Goal: Check status: Check status

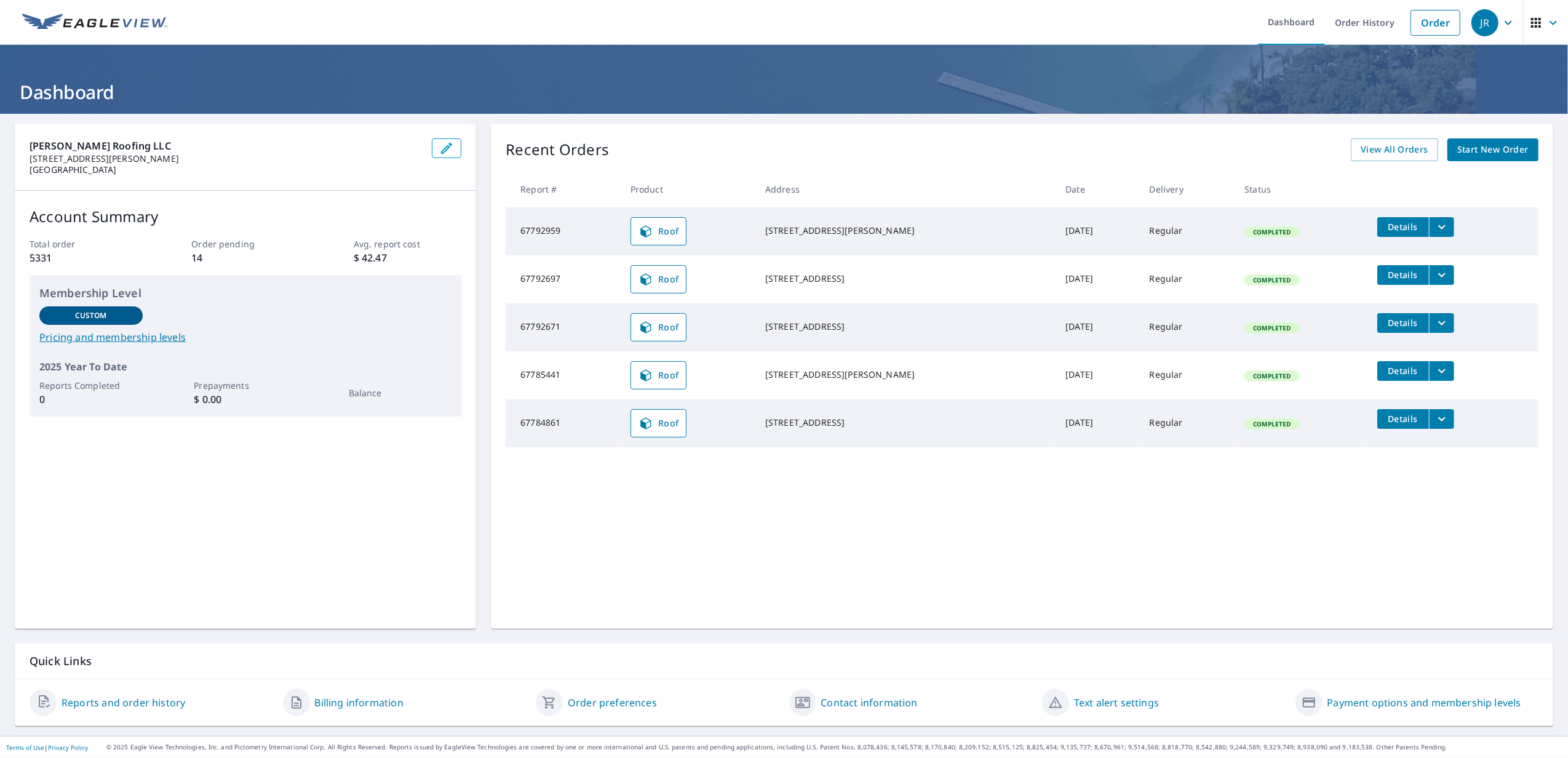
click at [1227, 0] on ul "Dashboard Order History Order" at bounding box center [820, 23] width 1292 height 45
click at [1374, 23] on link "Order History" at bounding box center [1365, 23] width 79 height 45
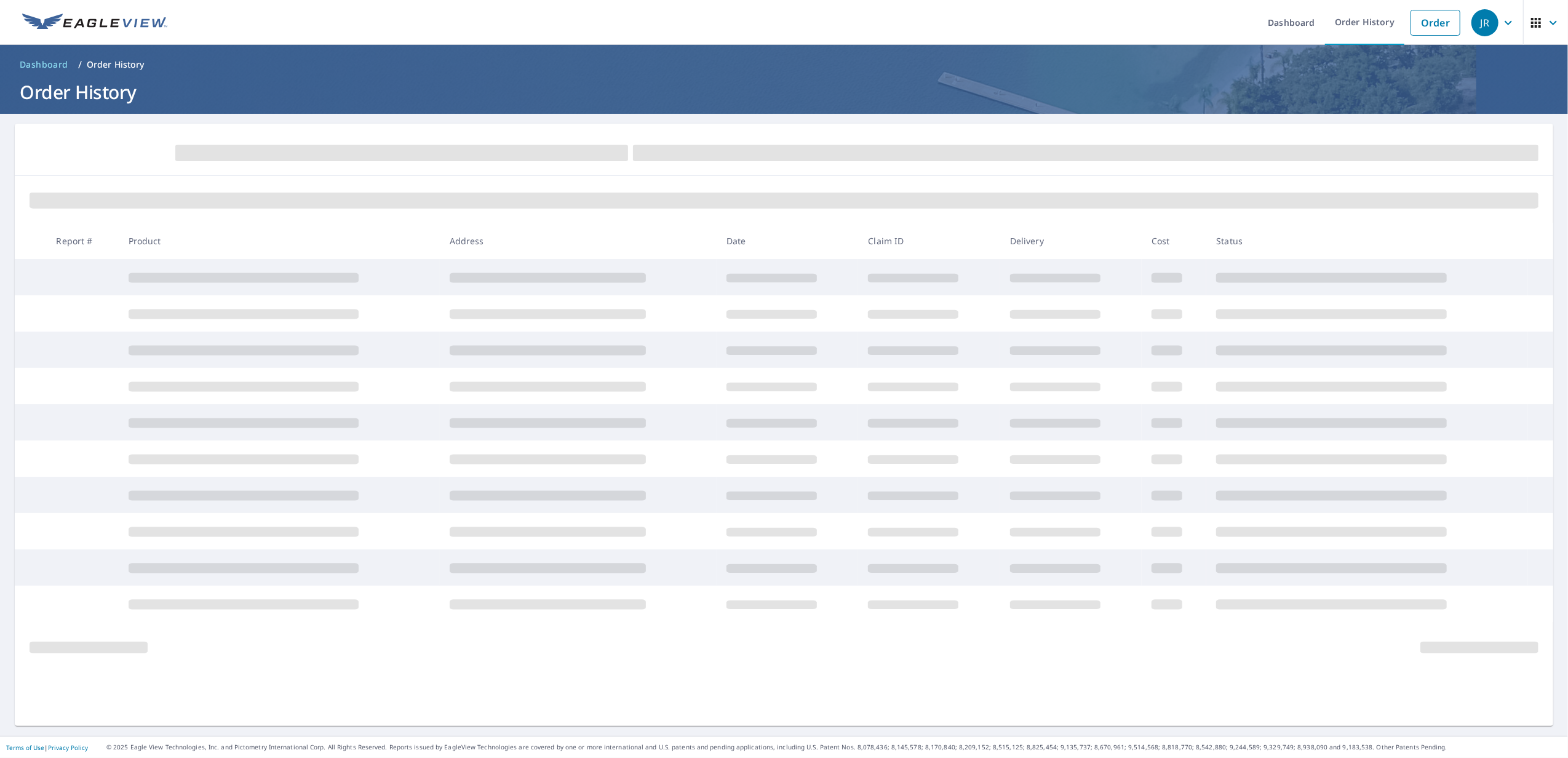
click at [1298, 164] on form at bounding box center [784, 152] width 1509 height 27
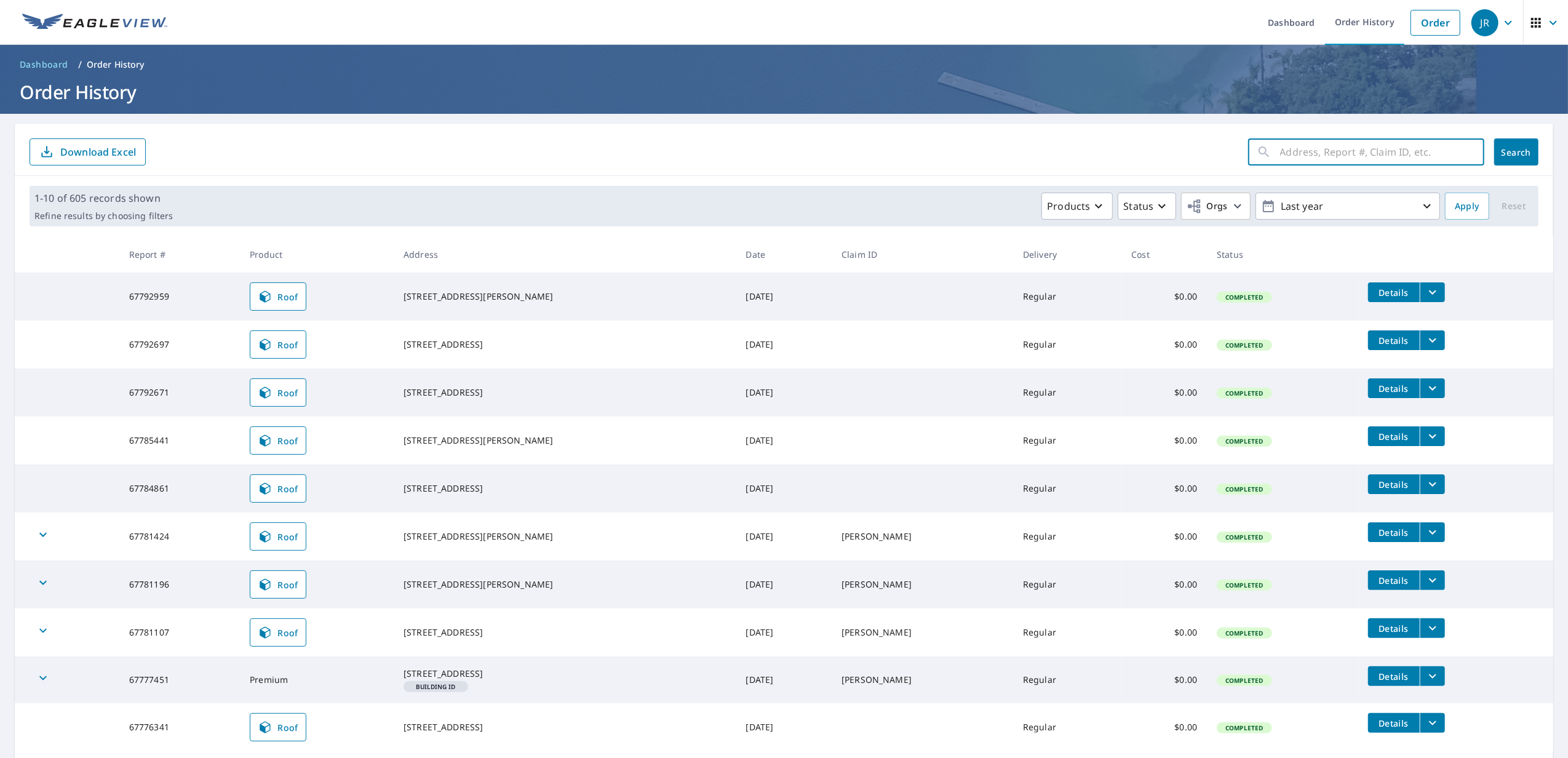
click at [1312, 155] on input "text" at bounding box center [1382, 152] width 204 height 35
type input "67492682"
click button "Search" at bounding box center [1516, 152] width 44 height 27
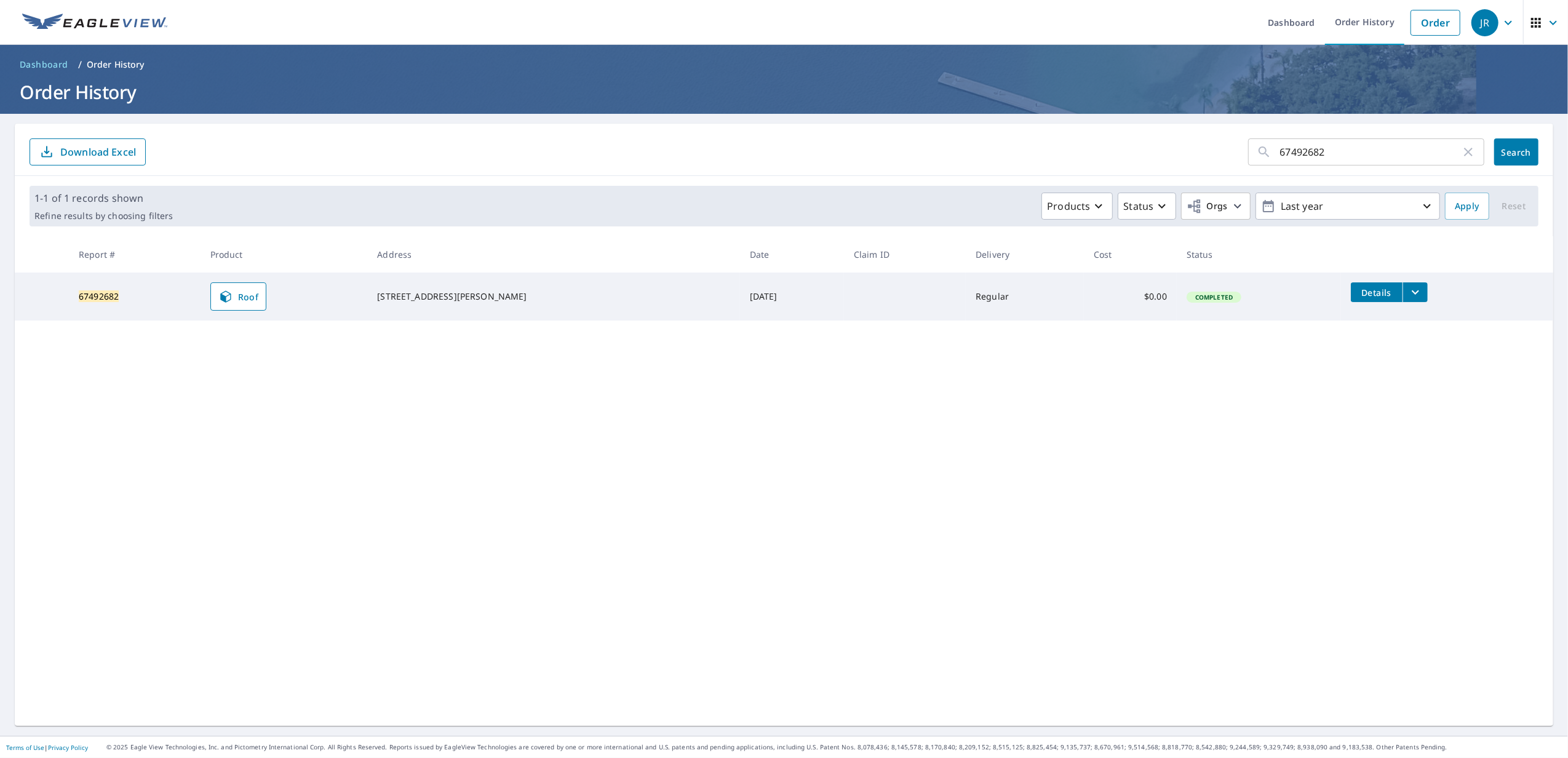
click at [1412, 294] on icon "filesDropdownBtn-67492682" at bounding box center [1416, 292] width 7 height 4
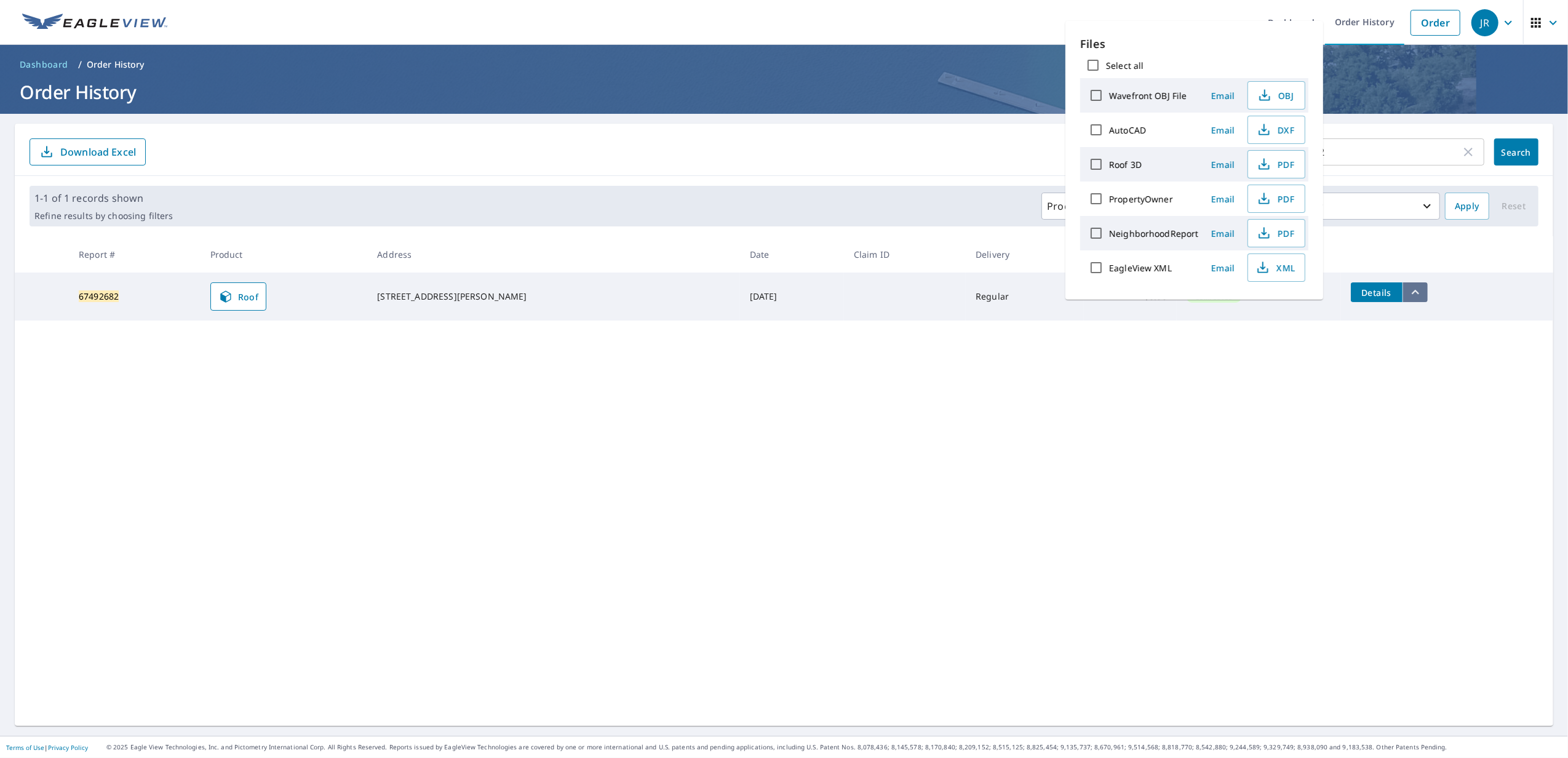
click at [1408, 294] on icon "filesDropdownBtn-67492682" at bounding box center [1416, 291] width 15 height 15
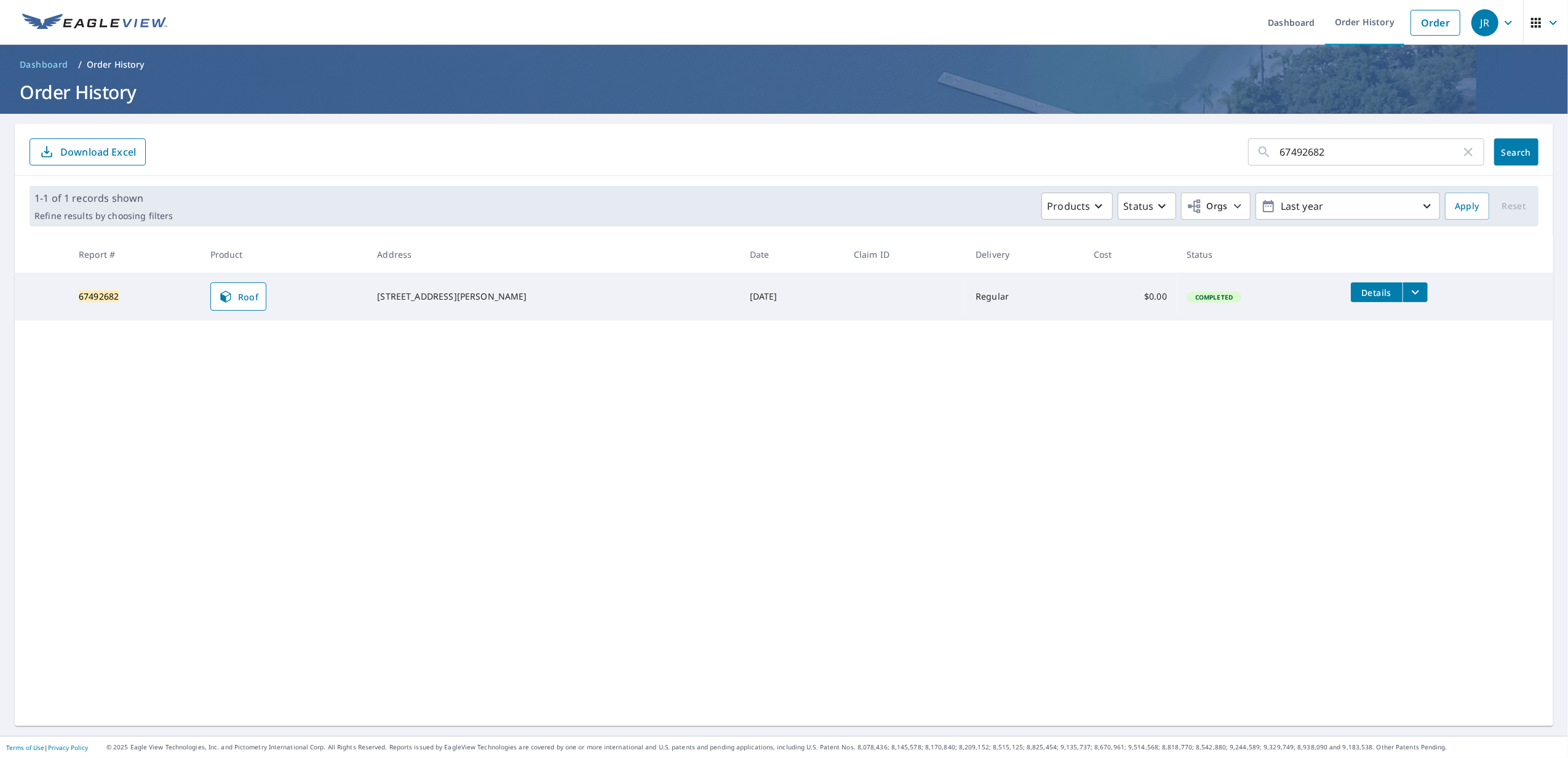
drag, startPoint x: 901, startPoint y: 281, endPoint x: 726, endPoint y: 286, distance: 175.1
click at [899, 281] on td at bounding box center [905, 296] width 122 height 48
click at [95, 299] on mark "67492682" at bounding box center [99, 296] width 40 height 12
click at [1084, 306] on td "$0.00" at bounding box center [1131, 296] width 93 height 48
click at [233, 303] on icon at bounding box center [225, 296] width 15 height 15
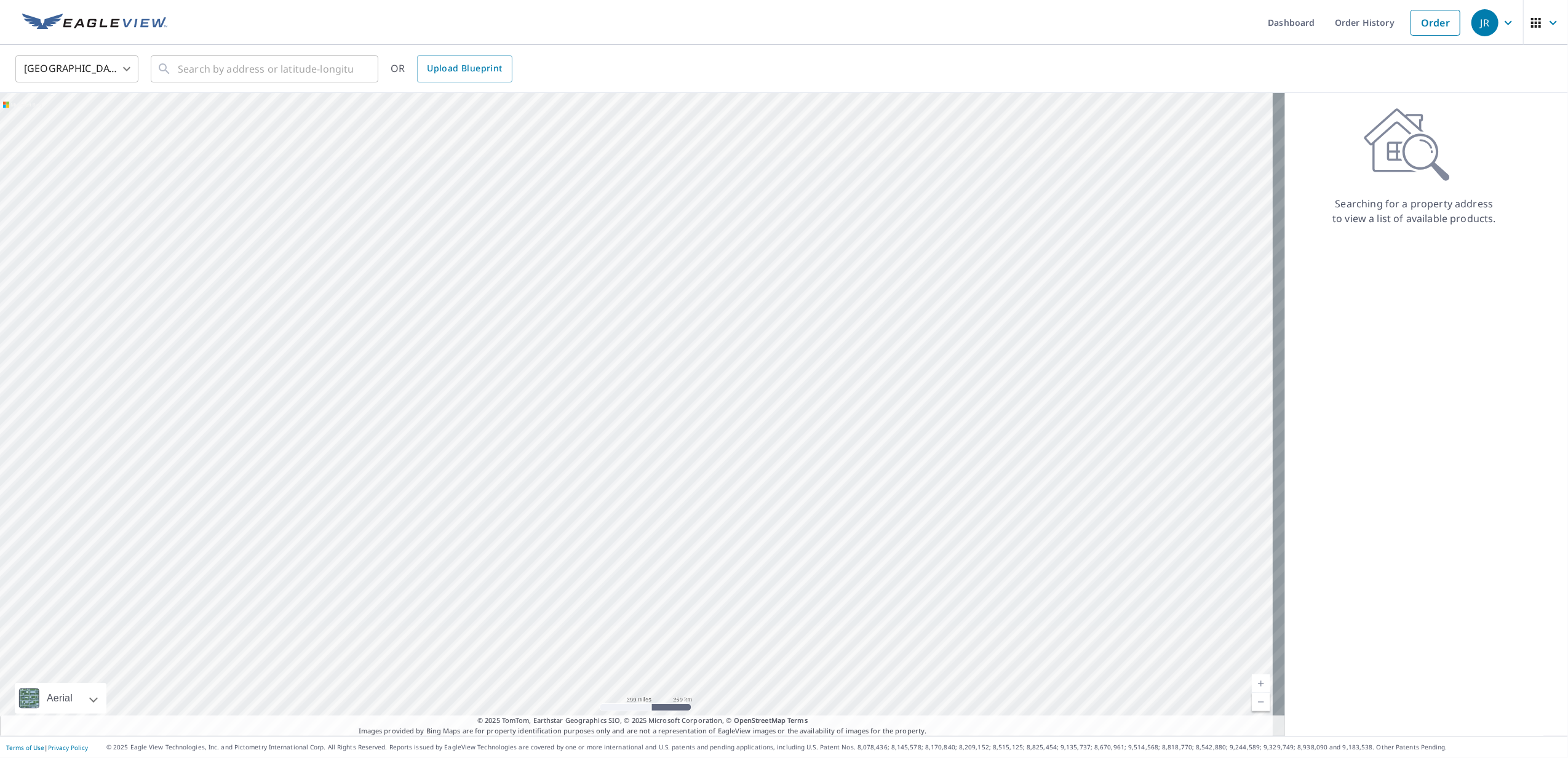
click at [1353, 23] on link "Order History" at bounding box center [1365, 23] width 79 height 45
click at [282, 65] on input "text" at bounding box center [265, 68] width 175 height 35
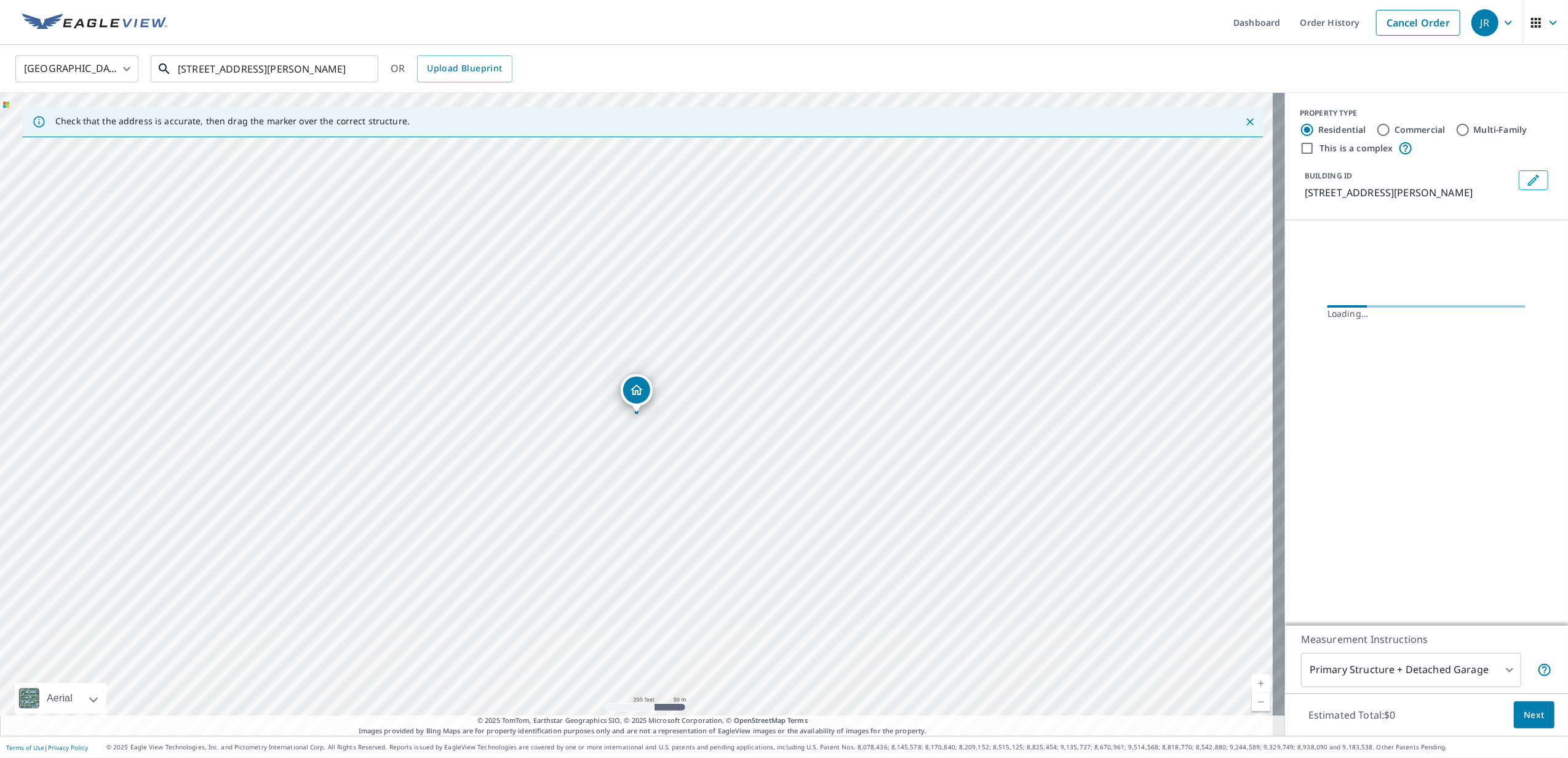
click at [296, 69] on input "1357 S Edwards Ave" at bounding box center [265, 68] width 175 height 35
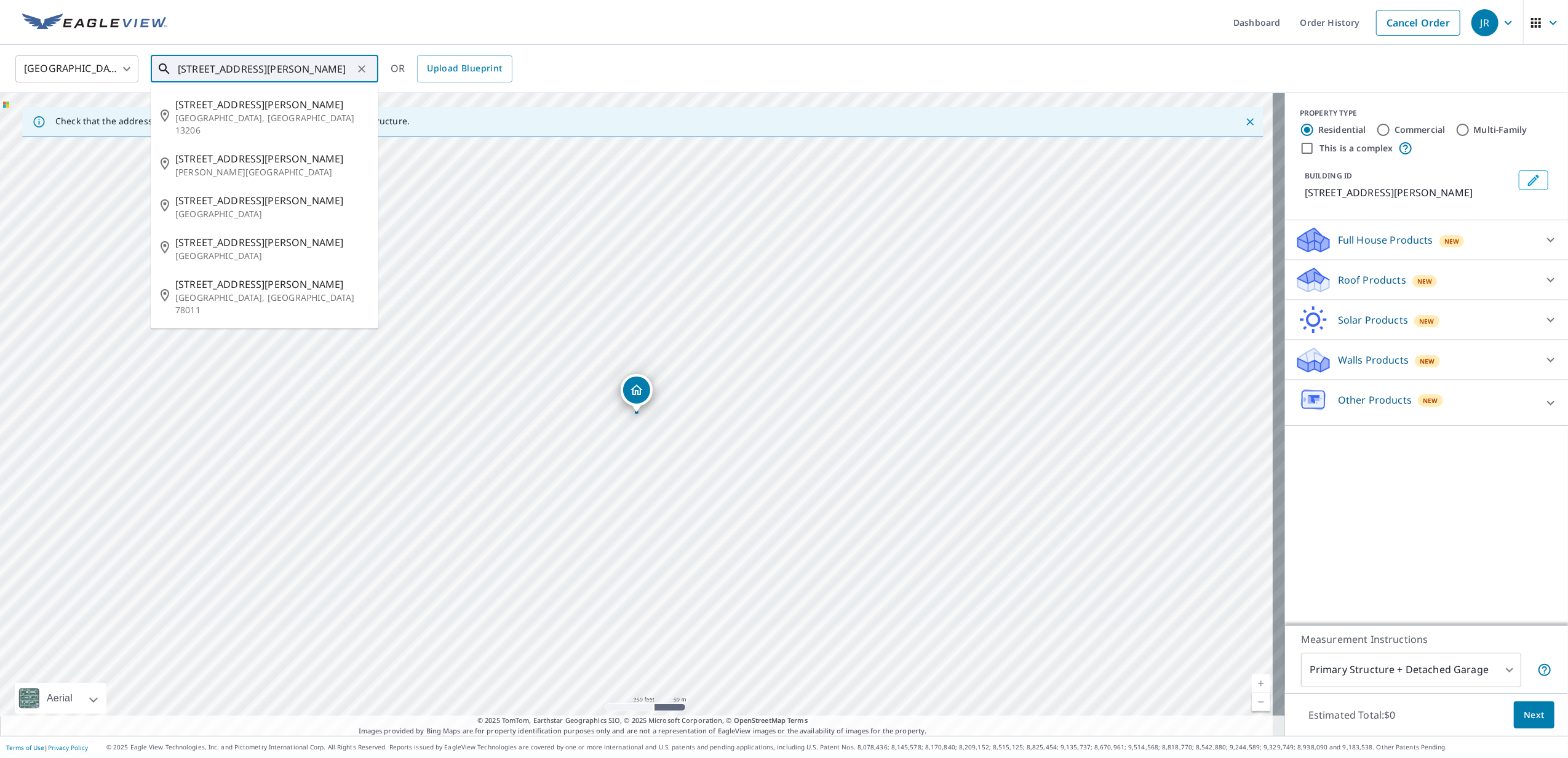
type input "1357 S Edwards Ave"
click at [1029, 36] on ul "Dashboard Order History Cancel Order" at bounding box center [820, 23] width 1292 height 45
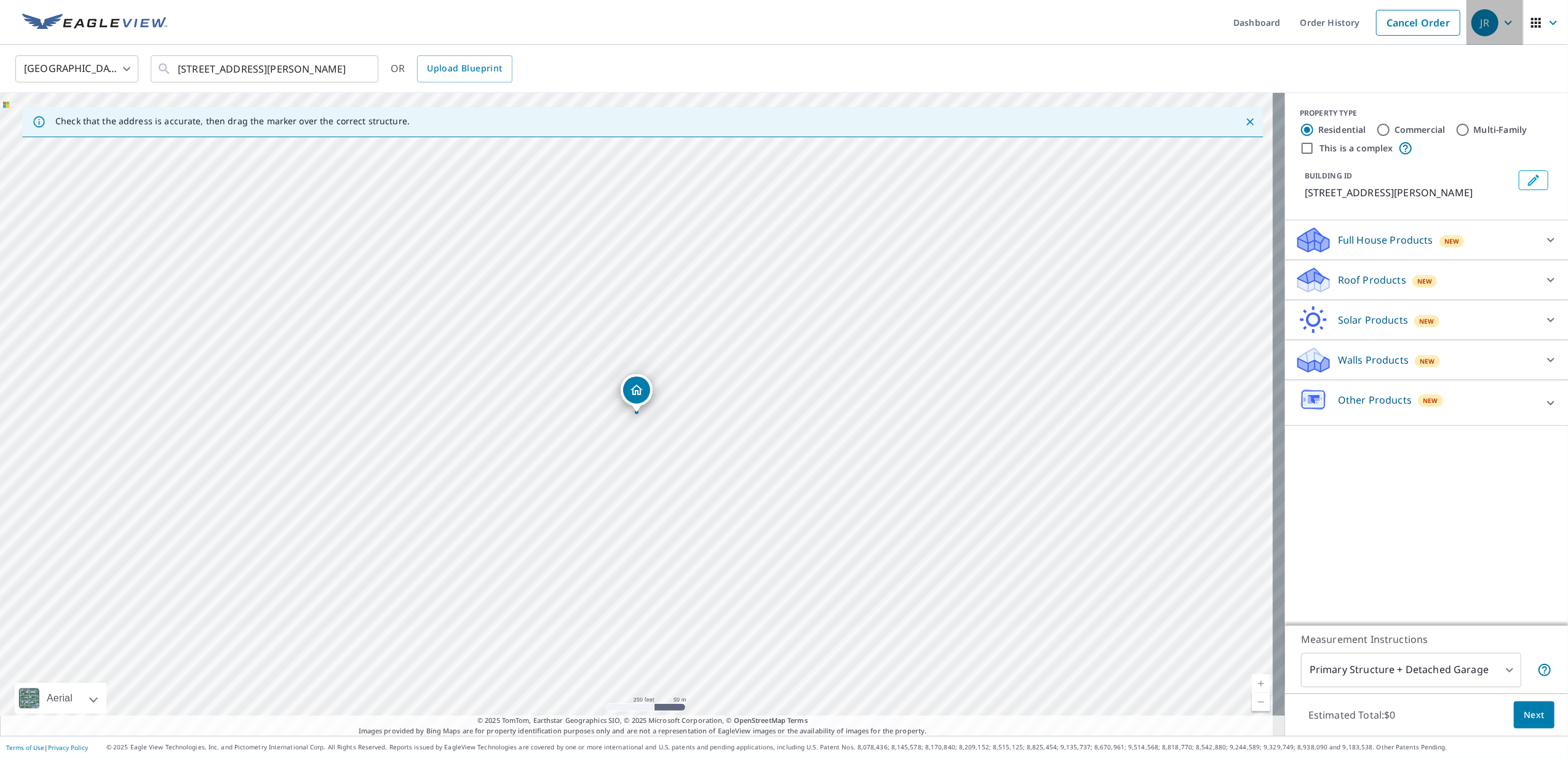
click at [1501, 23] on icon "button" at bounding box center [1508, 23] width 15 height 15
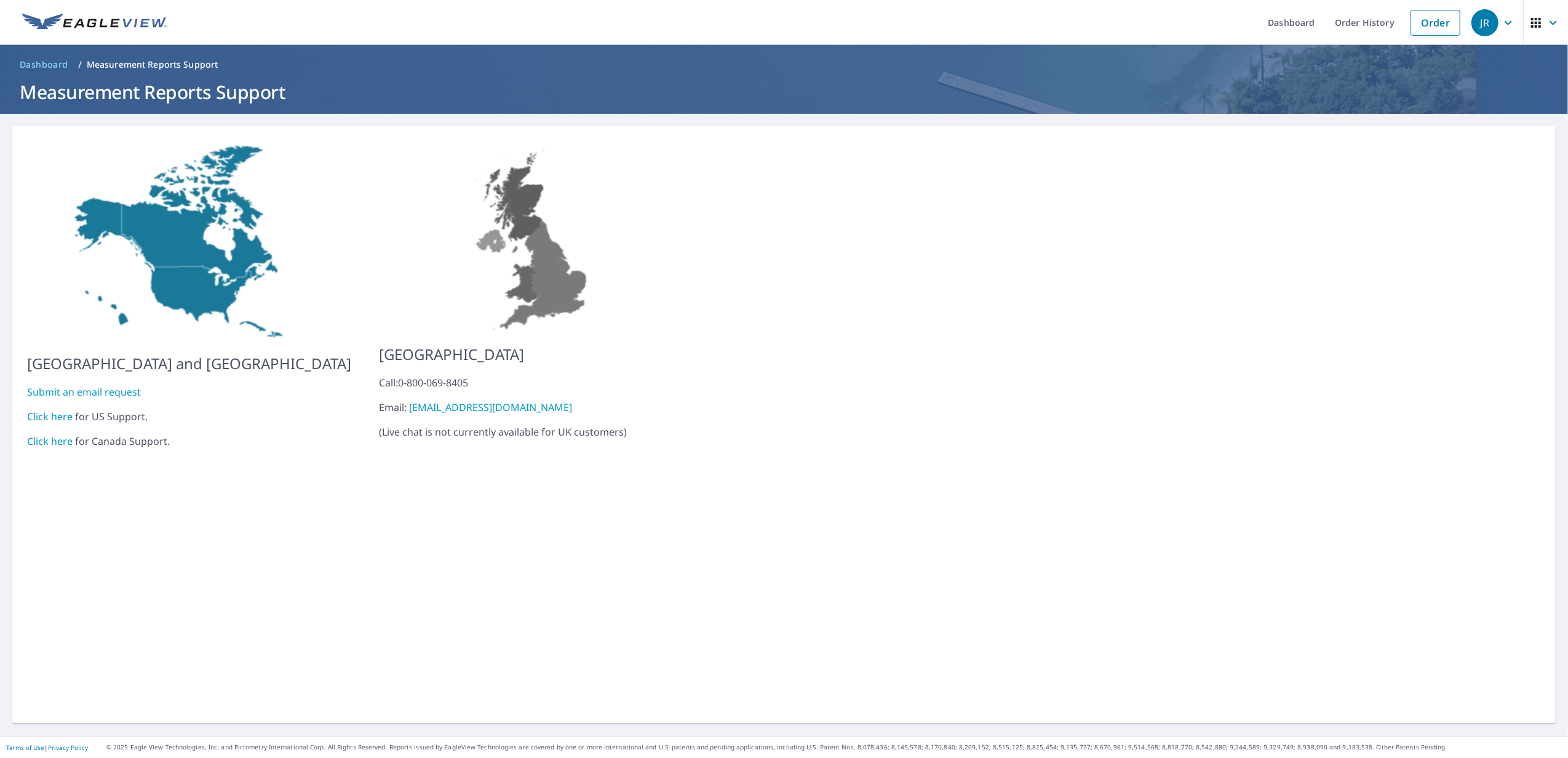
click at [60, 409] on link "Click here" at bounding box center [49, 416] width 45 height 13
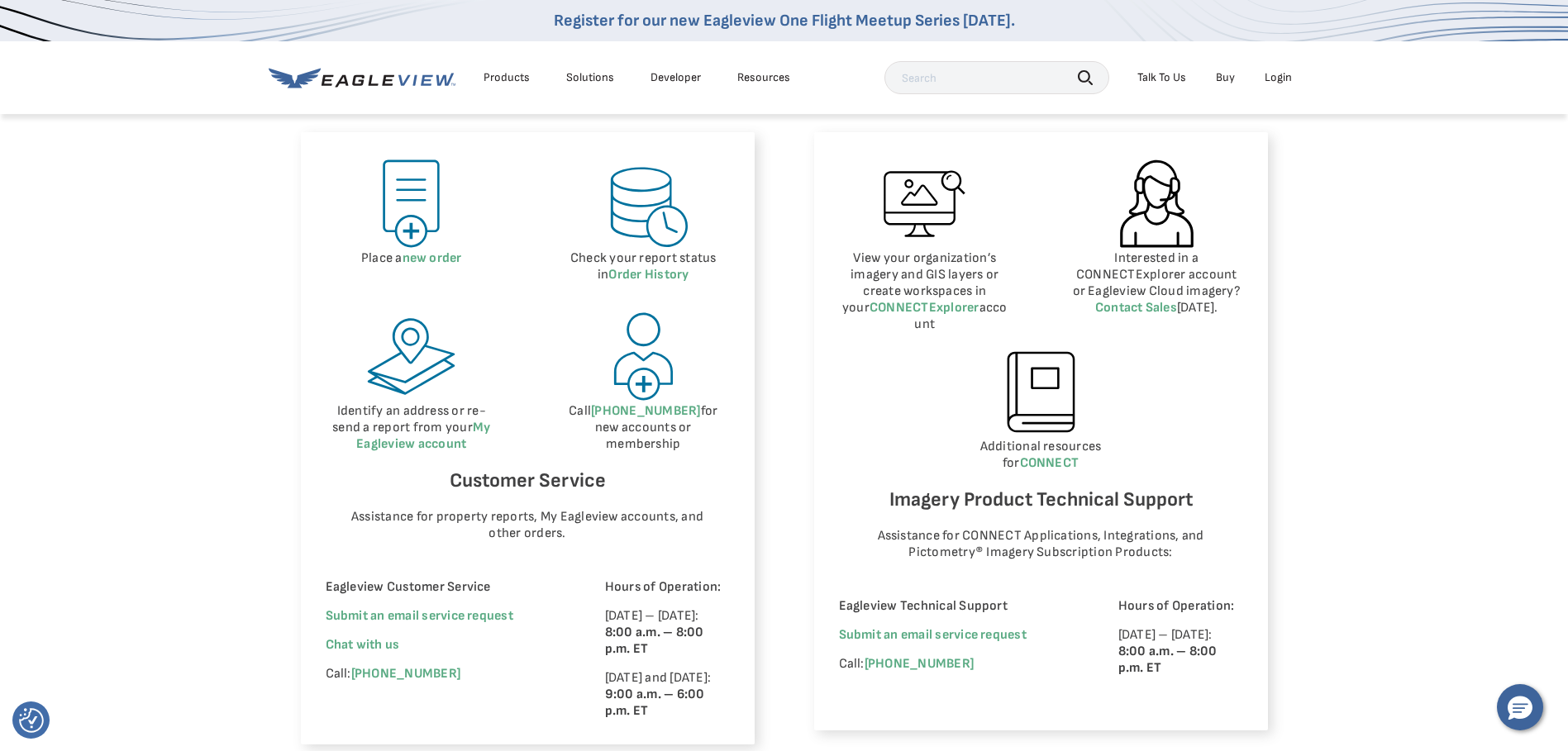
scroll to position [743, 0]
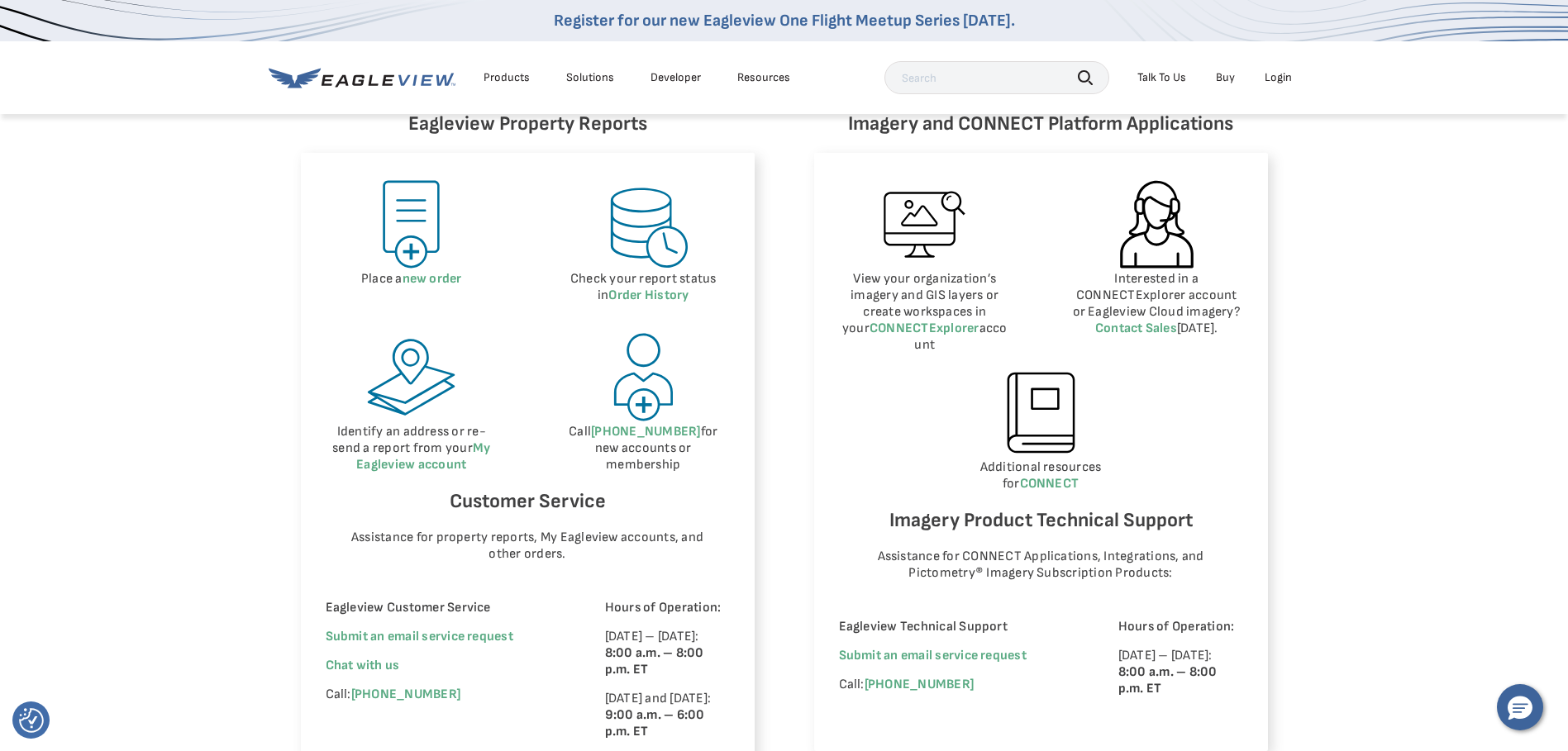
drag, startPoint x: 796, startPoint y: 499, endPoint x: 801, endPoint y: 531, distance: 32.4
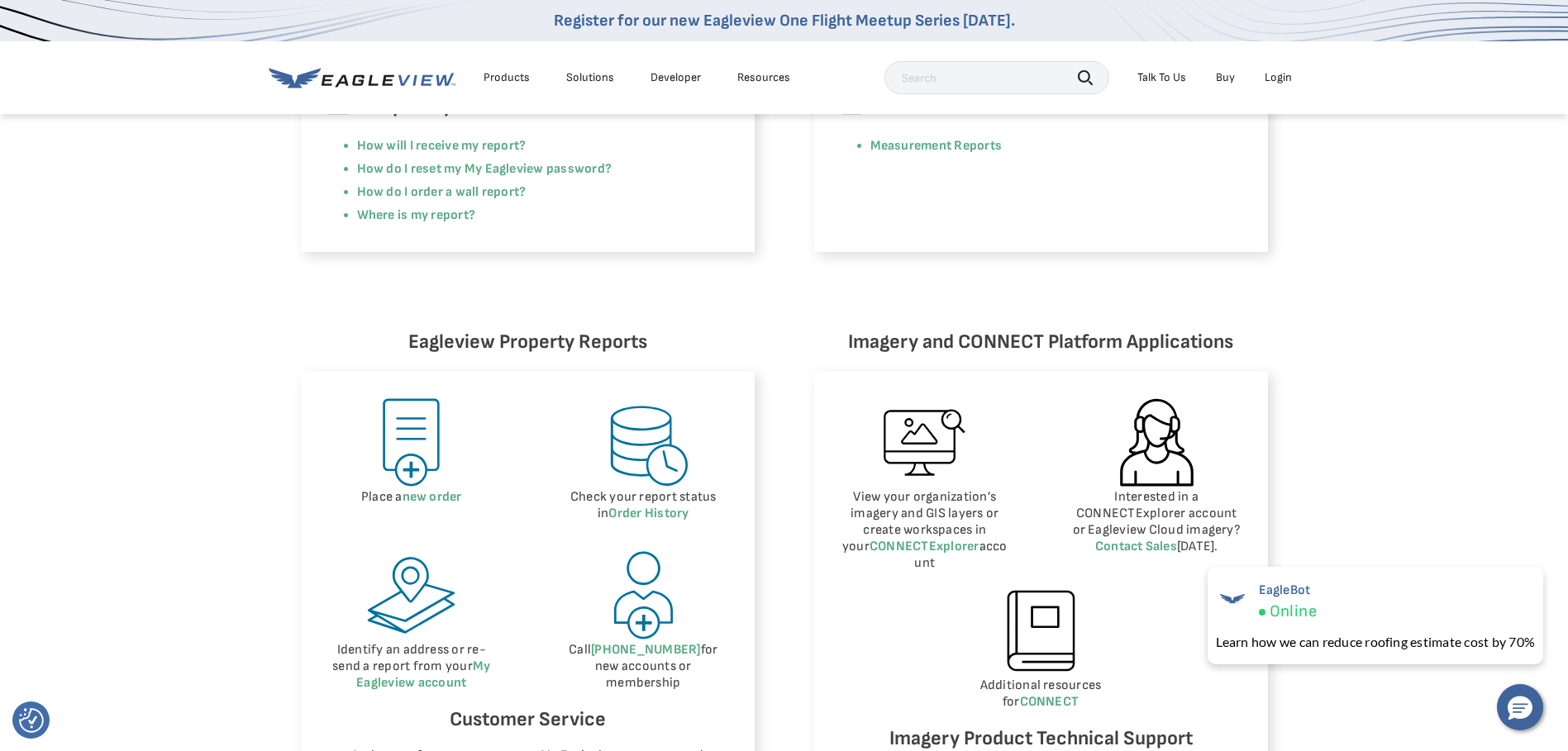
scroll to position [507, 0]
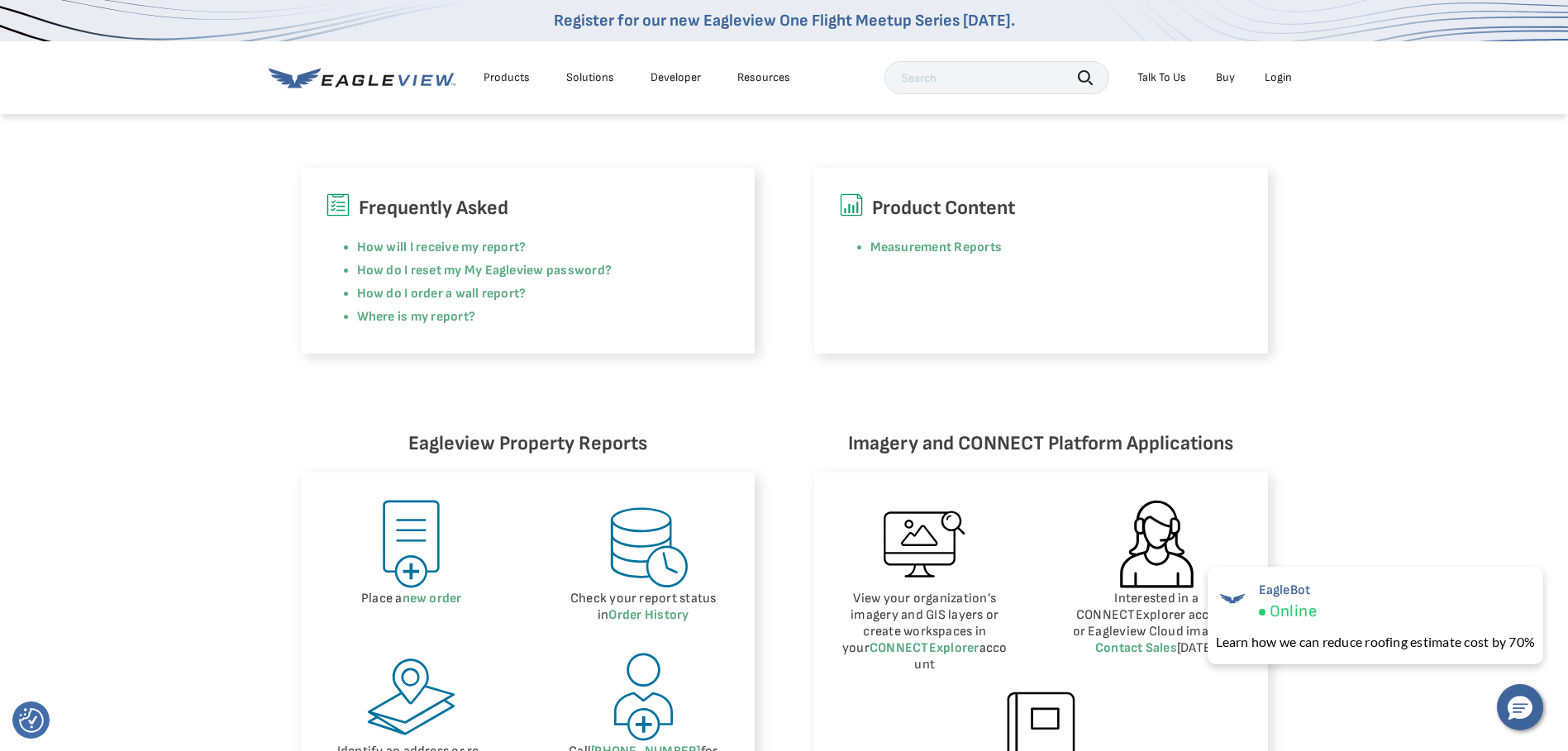
drag, startPoint x: 1154, startPoint y: 325, endPoint x: 1139, endPoint y: 285, distance: 42.7
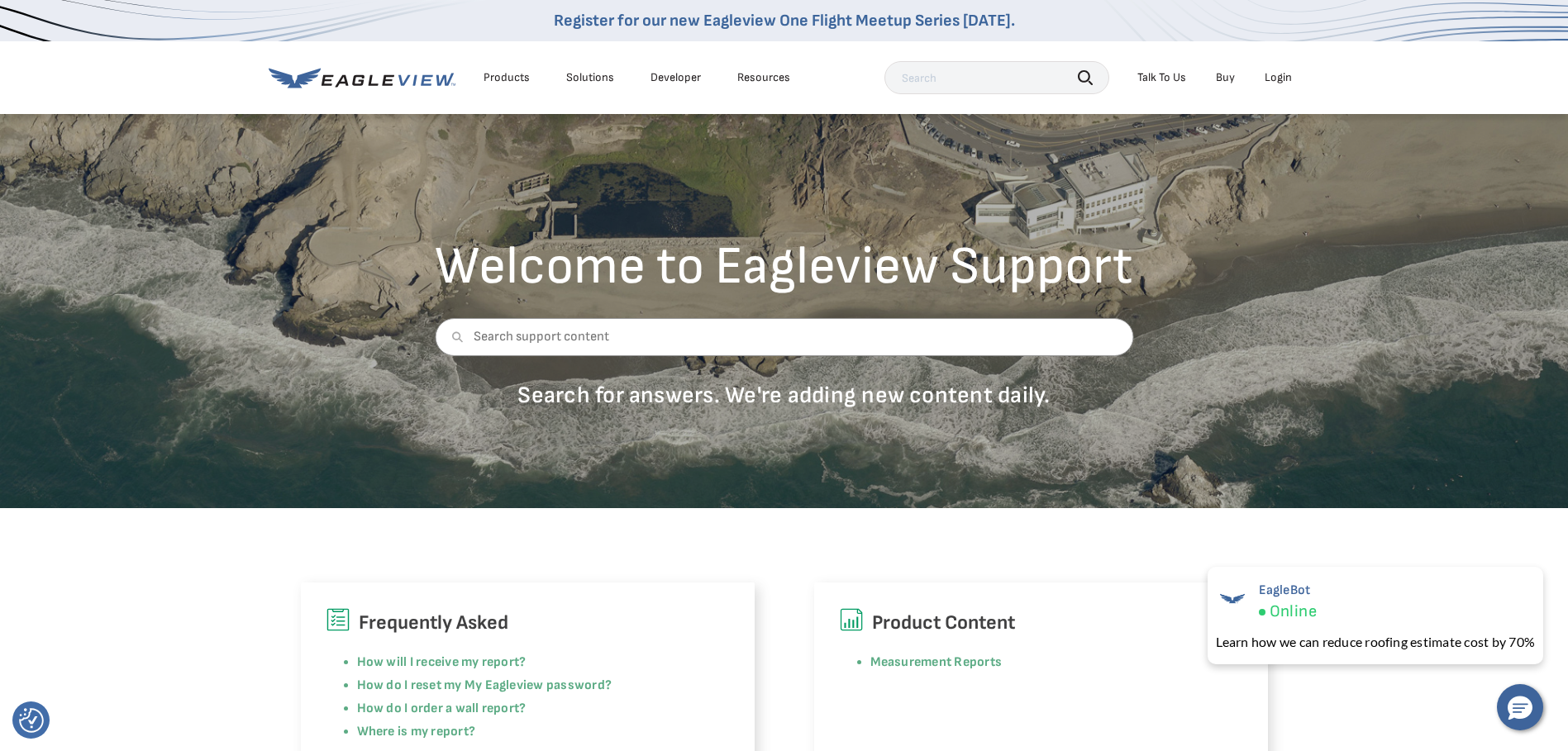
scroll to position [16, 0]
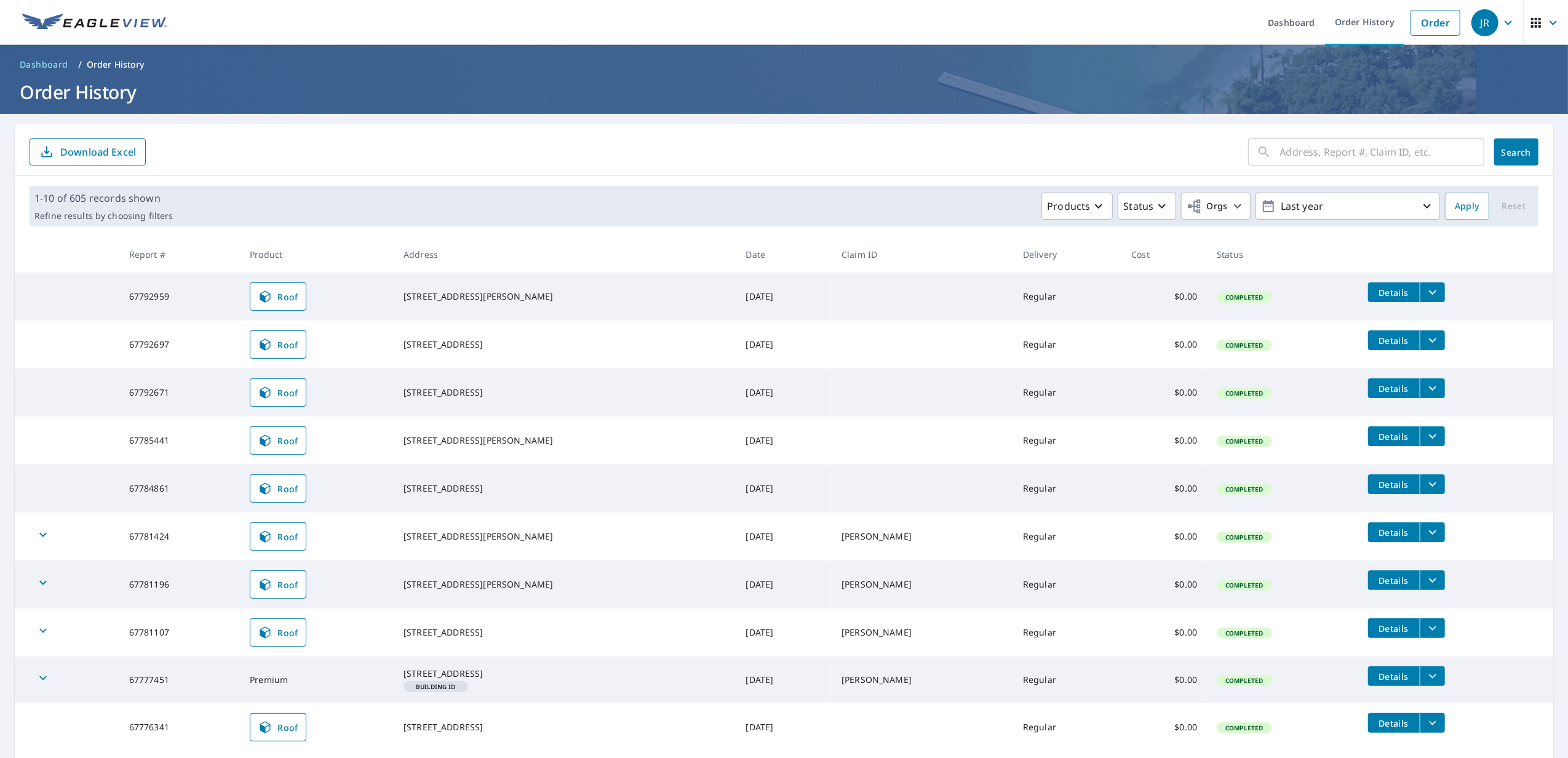
click at [1371, 160] on input "text" at bounding box center [1382, 152] width 204 height 35
click at [1334, 150] on input "text" at bounding box center [1382, 152] width 204 height 35
type input "67492682"
click at [1504, 156] on span "Search" at bounding box center [1516, 152] width 25 height 12
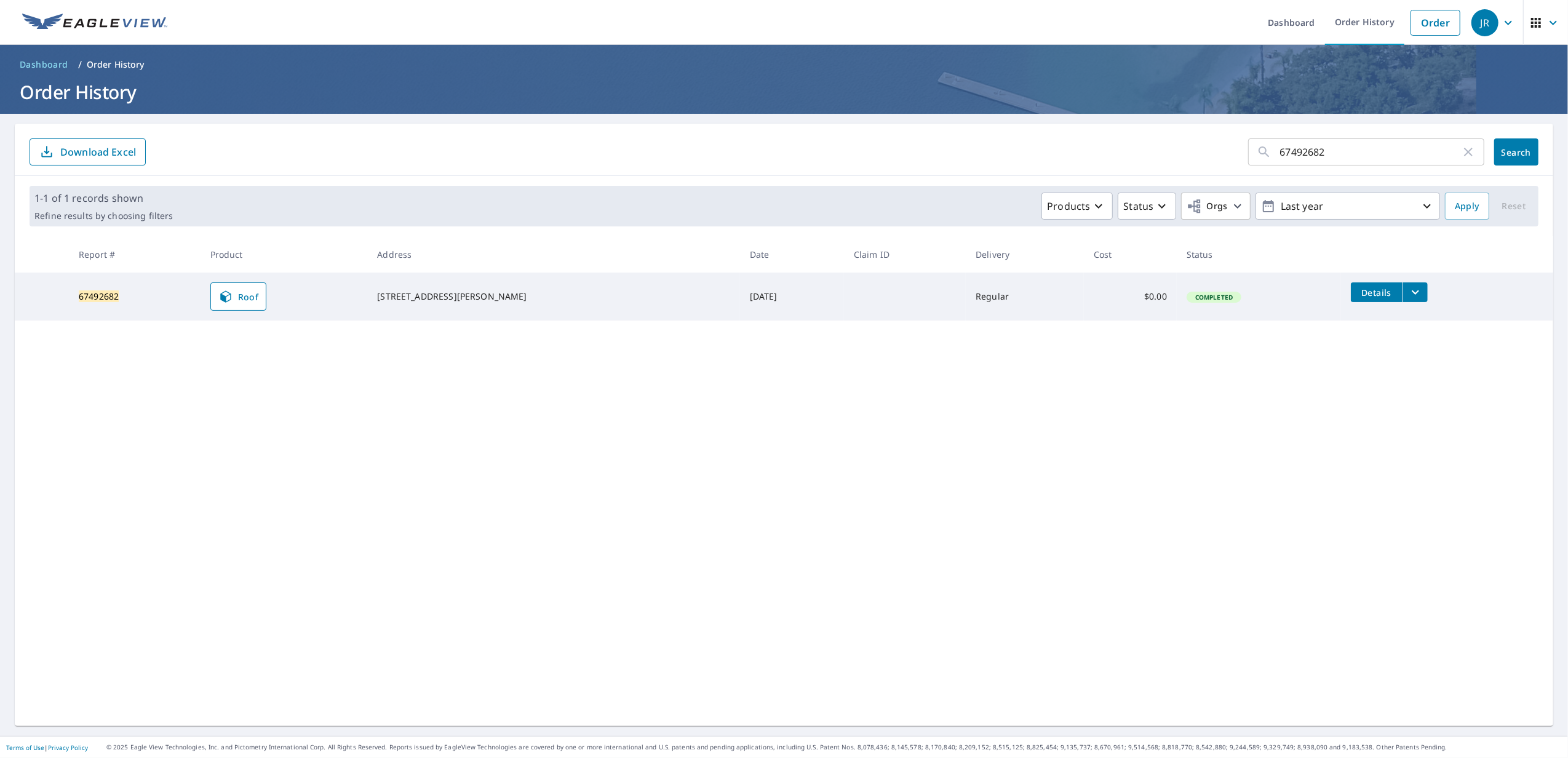
click at [1404, 301] on td "Details" at bounding box center [1447, 292] width 213 height 40
click at [1403, 301] on button "filesDropdownBtn-67492682" at bounding box center [1416, 292] width 25 height 20
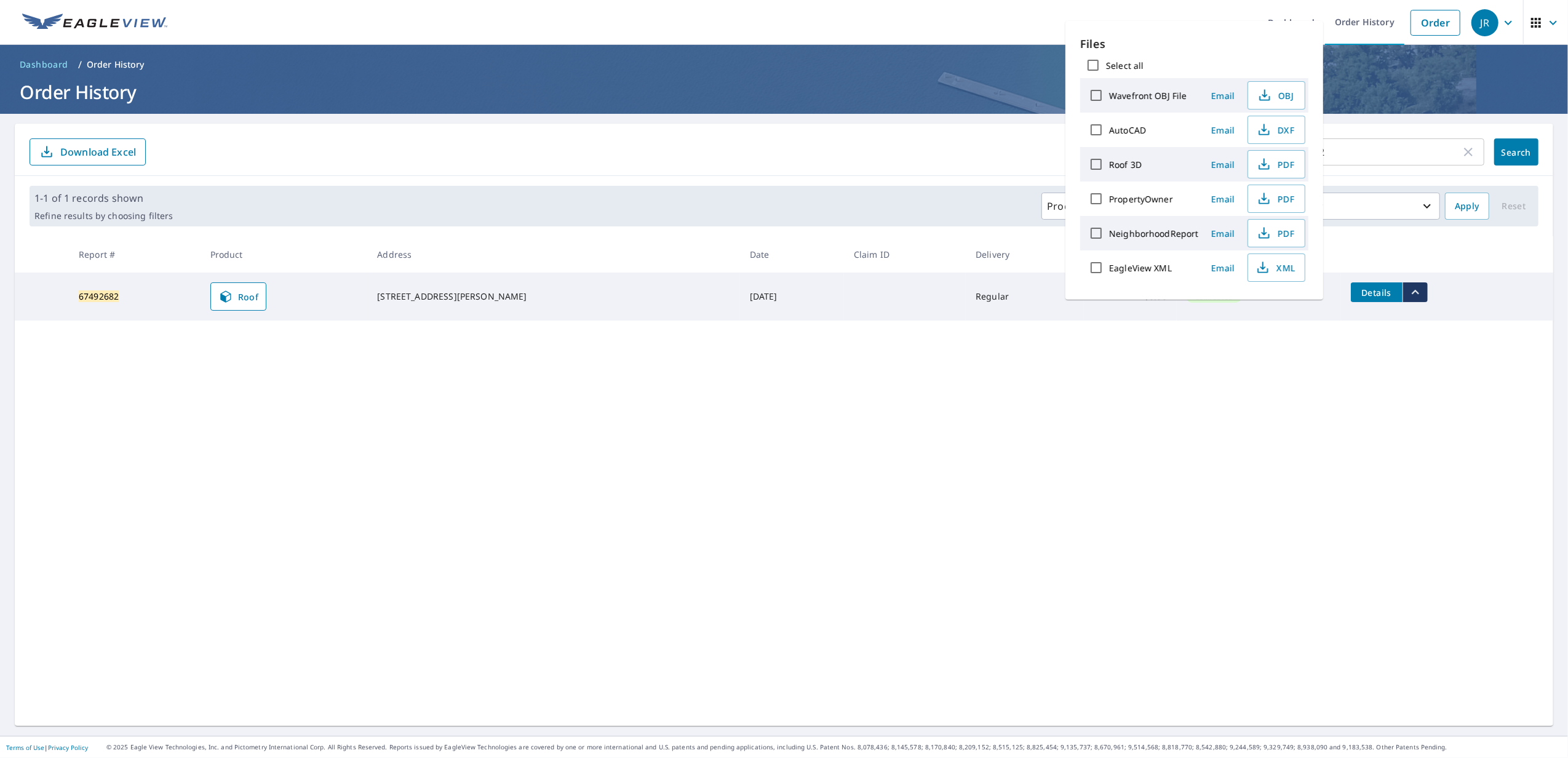
click at [1403, 301] on div "Details" at bounding box center [1389, 292] width 77 height 20
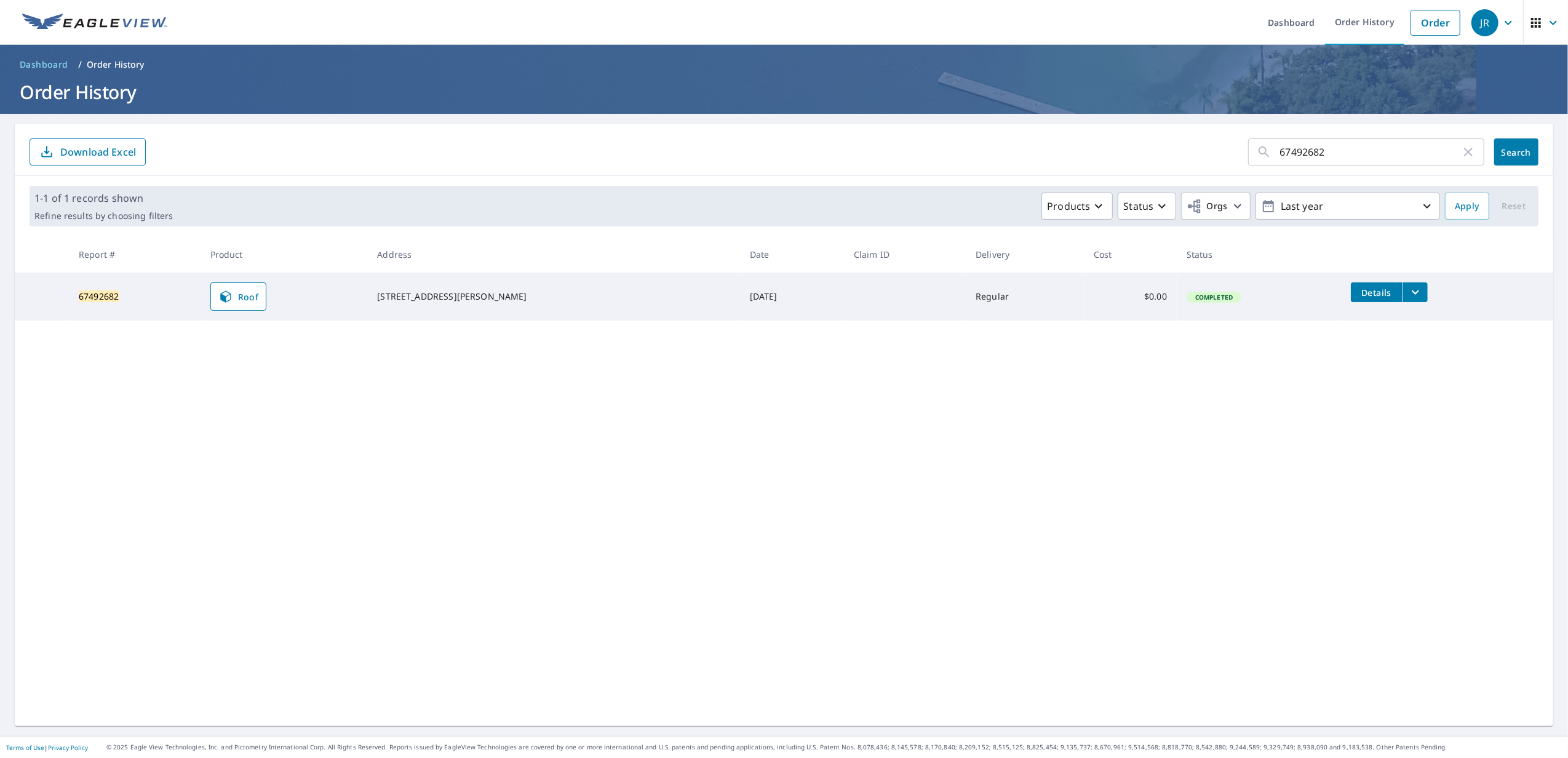
click at [898, 141] on form "67492682 ​ Search Download Excel" at bounding box center [784, 152] width 1509 height 27
click at [56, 69] on span "Dashboard" at bounding box center [44, 64] width 49 height 12
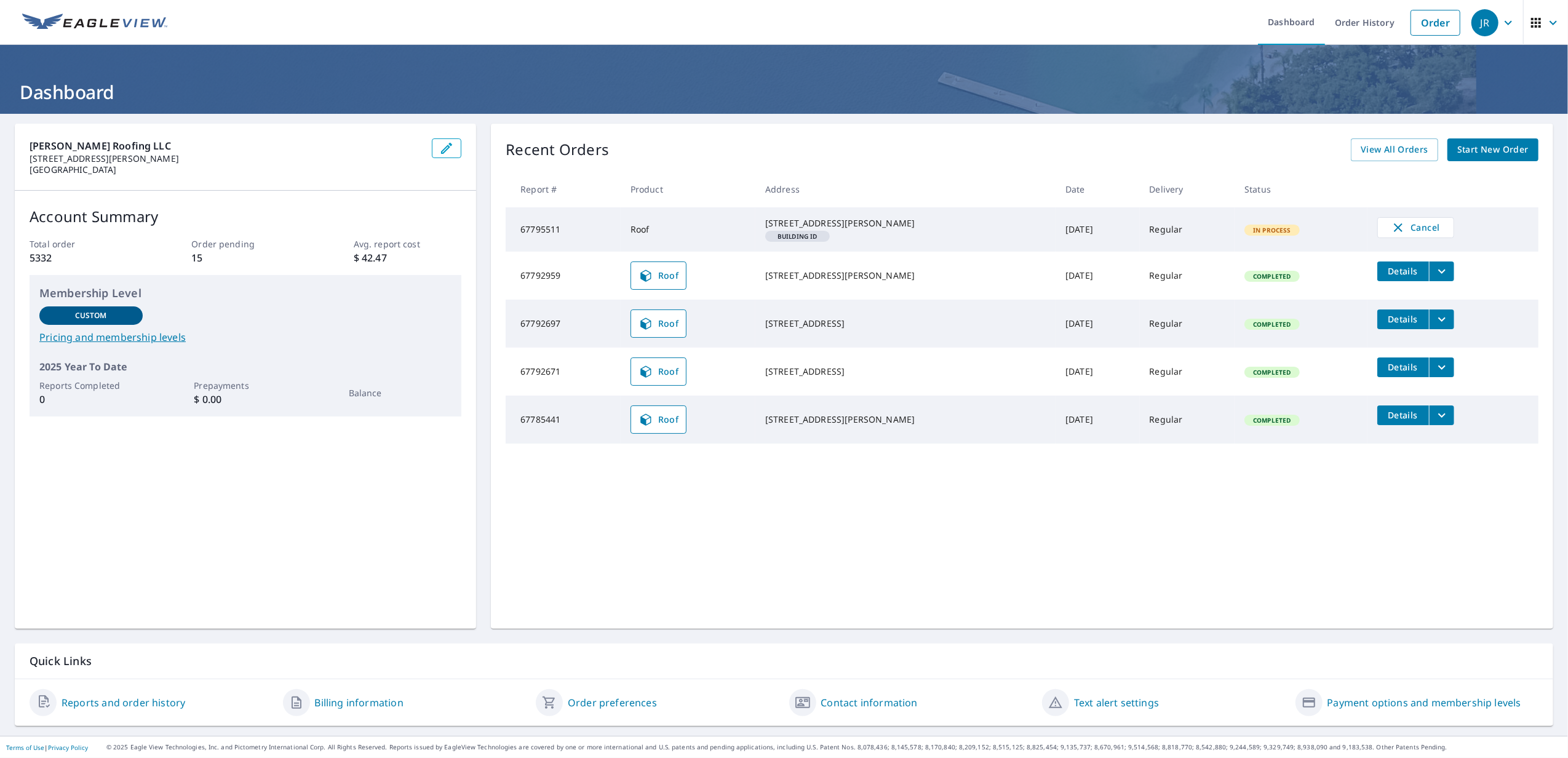
click at [537, 234] on td "67795511" at bounding box center [563, 229] width 115 height 44
drag, startPoint x: 520, startPoint y: 236, endPoint x: 584, endPoint y: 234, distance: 64.0
click at [584, 234] on td "67795511" at bounding box center [563, 229] width 115 height 44
copy td "67795511"
click at [1055, 210] on td "[DATE]" at bounding box center [1097, 229] width 84 height 44
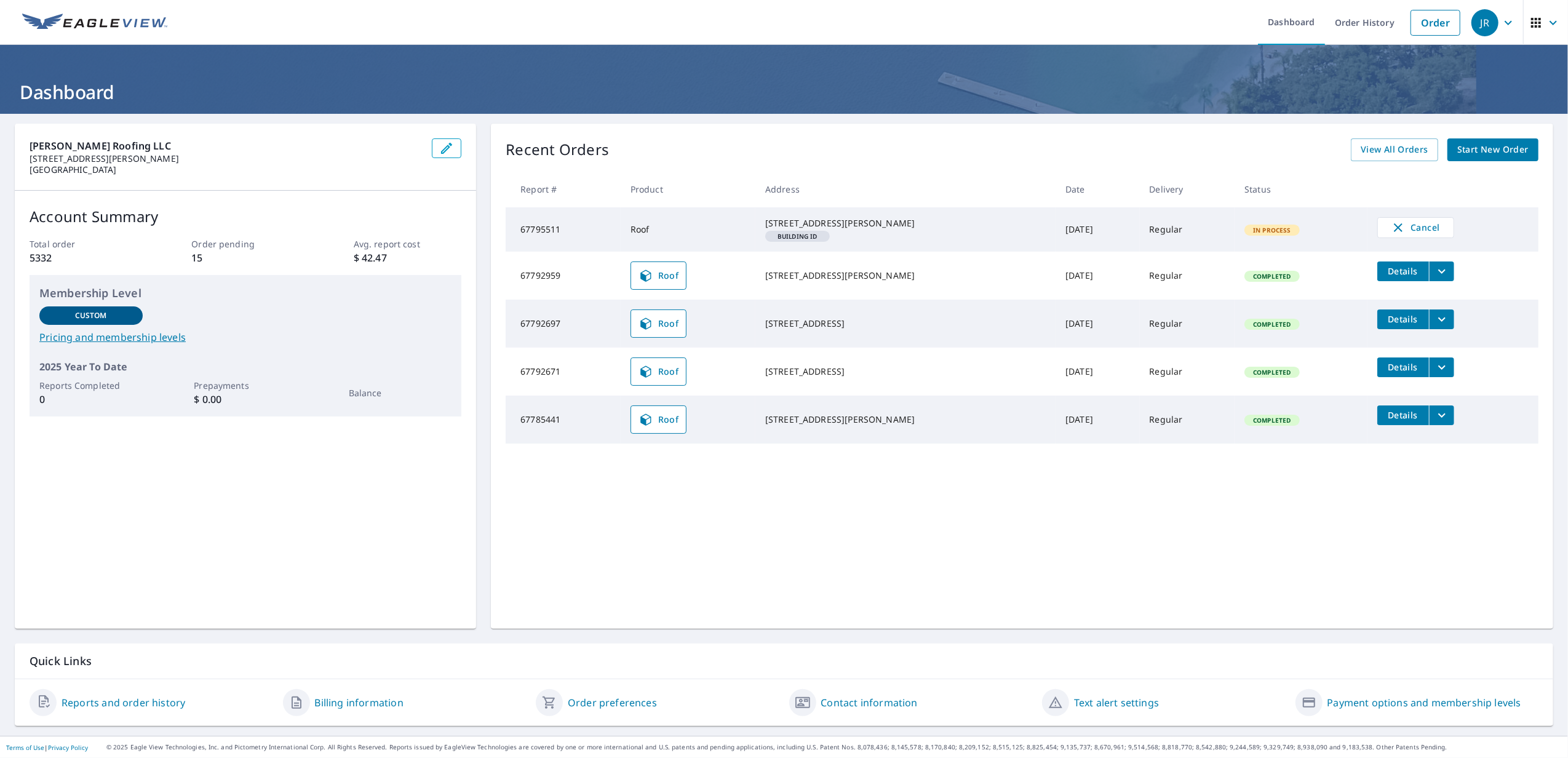
click at [1055, 247] on td "[DATE]" at bounding box center [1097, 229] width 84 height 44
click at [700, 239] on td "Roof" at bounding box center [688, 229] width 135 height 44
